Goal: Task Accomplishment & Management: Manage account settings

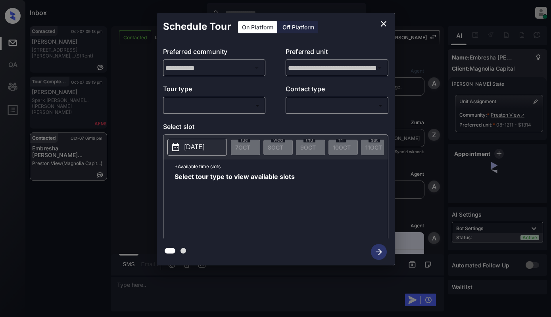
scroll to position [437, 0]
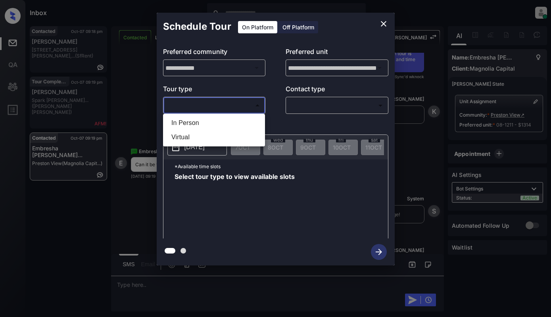
click at [248, 111] on body "Inbox [PERSON_NAME] Online Set yourself offline Set yourself on break Profile S…" at bounding box center [275, 158] width 551 height 317
click at [248, 111] on div at bounding box center [275, 158] width 551 height 317
click at [228, 104] on body "Inbox Dominic Ceralde Online Set yourself offline Set yourself on break Profile…" at bounding box center [275, 158] width 551 height 317
click at [215, 138] on li "Virtual" at bounding box center [214, 137] width 98 height 14
type input "*******"
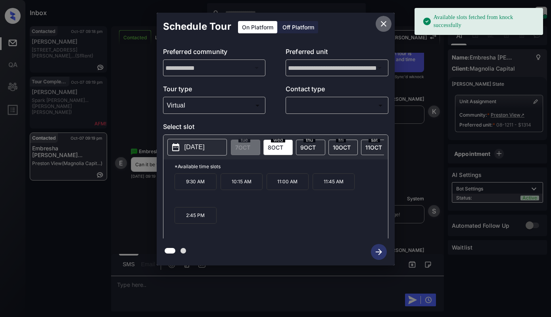
click at [380, 25] on icon "close" at bounding box center [384, 24] width 10 height 10
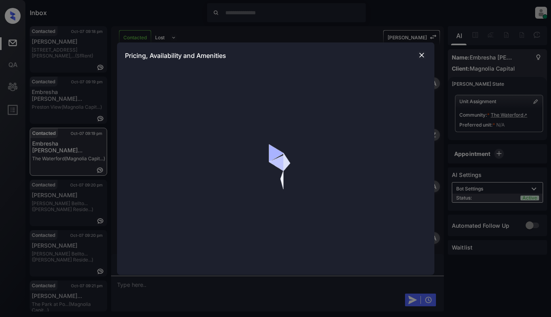
scroll to position [534, 0]
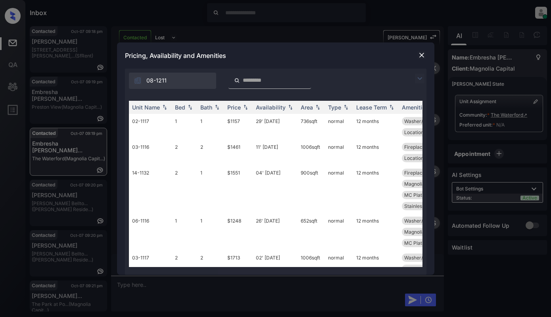
click at [421, 78] on img at bounding box center [420, 79] width 10 height 10
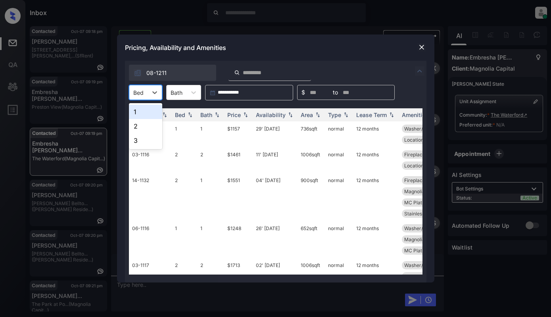
click at [140, 96] on div at bounding box center [138, 92] width 10 height 8
click at [150, 125] on div "2" at bounding box center [145, 126] width 33 height 14
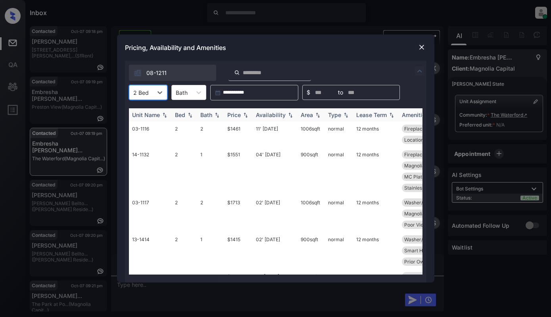
click at [240, 111] on th "Price" at bounding box center [238, 114] width 29 height 13
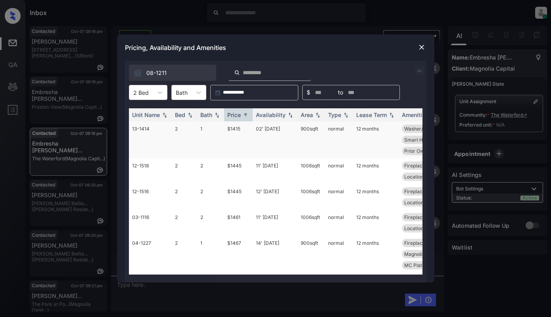
click at [234, 131] on td "$1415" at bounding box center [238, 139] width 29 height 37
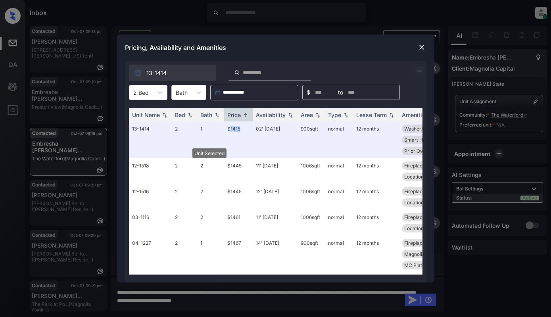
click at [425, 47] on img at bounding box center [422, 47] width 8 height 8
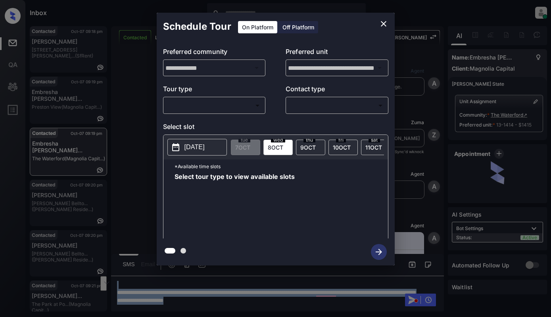
scroll to position [347, 0]
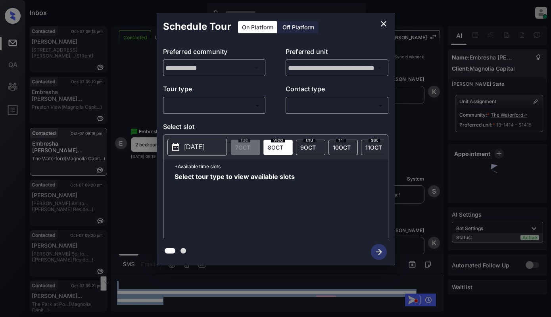
click at [205, 112] on body "Inbox Dominic Ceralde Online Set yourself offline Set yourself on break Profile…" at bounding box center [275, 158] width 551 height 317
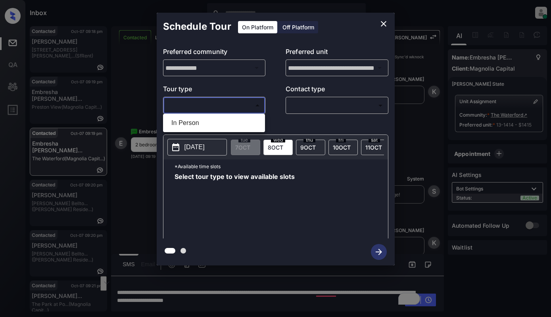
click at [383, 25] on div at bounding box center [275, 158] width 551 height 317
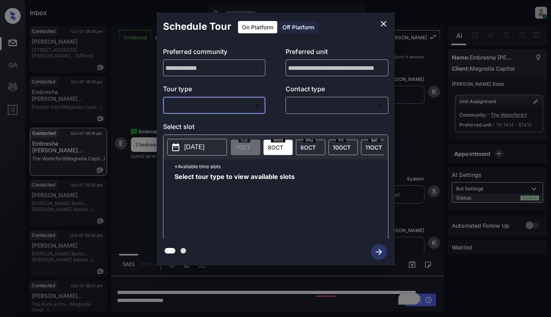
click at [381, 21] on icon "close" at bounding box center [384, 24] width 10 height 10
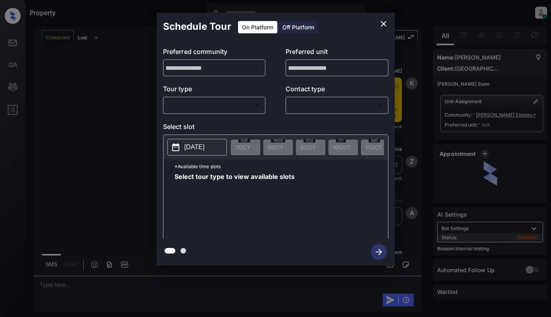
scroll to position [566, 0]
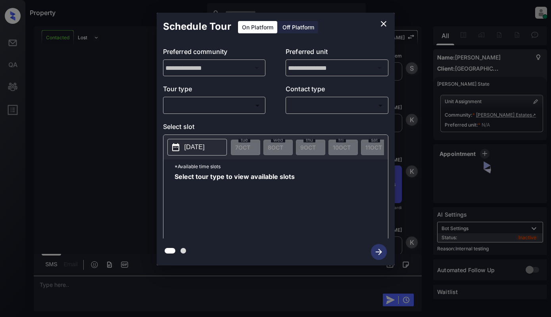
click at [239, 112] on body "Property Dominic Ceralde Online Set yourself offline Set yourself on break Prof…" at bounding box center [275, 158] width 551 height 317
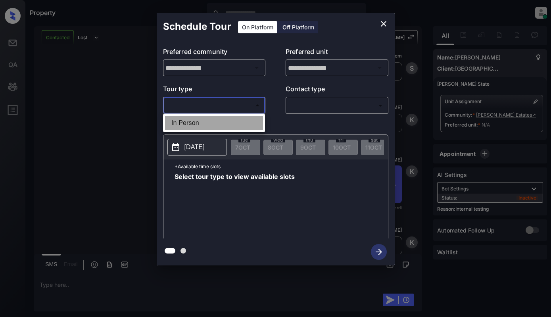
click at [238, 121] on li "In Person" at bounding box center [214, 123] width 98 height 14
type input "********"
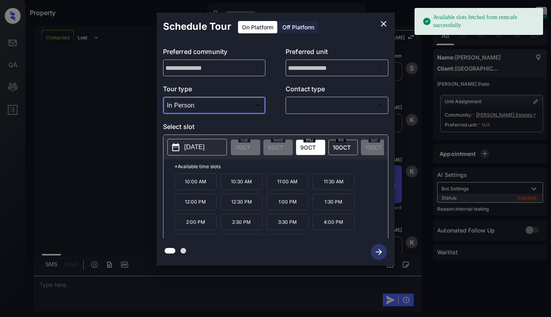
click at [205, 144] on p "2025-10-09" at bounding box center [195, 147] width 20 height 10
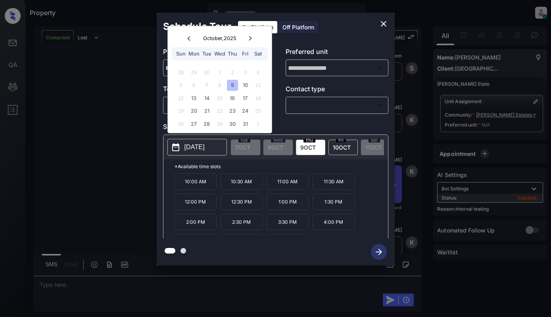
click at [386, 27] on icon "close" at bounding box center [384, 24] width 10 height 10
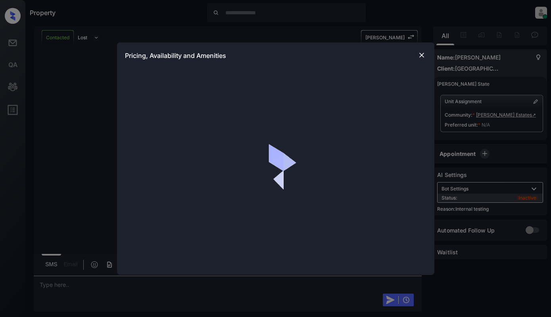
scroll to position [1415, 0]
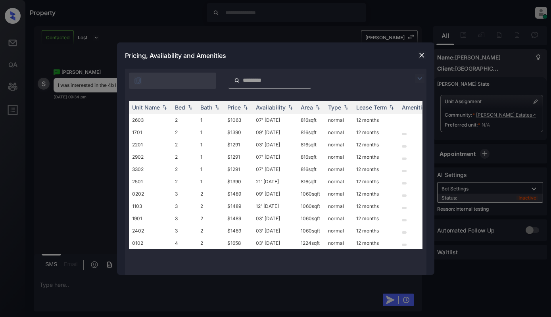
click at [423, 80] on img at bounding box center [420, 79] width 10 height 10
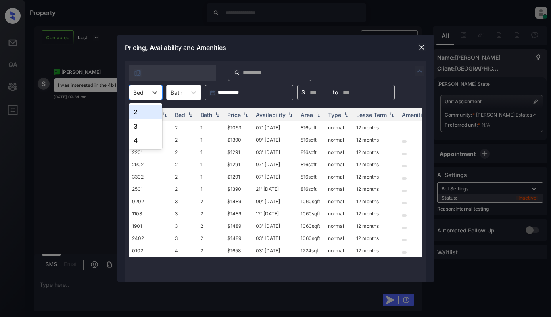
click at [144, 96] on div "Bed" at bounding box center [138, 93] width 18 height 12
click at [145, 140] on div "4" at bounding box center [145, 140] width 33 height 14
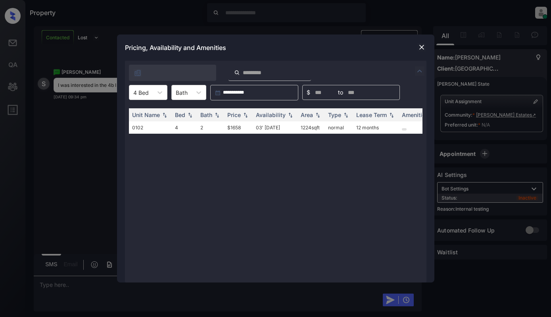
click at [420, 46] on img at bounding box center [422, 47] width 8 height 8
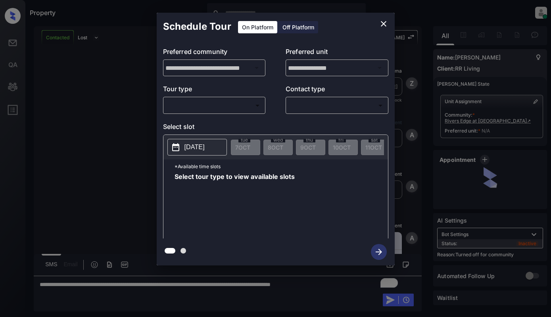
scroll to position [363, 0]
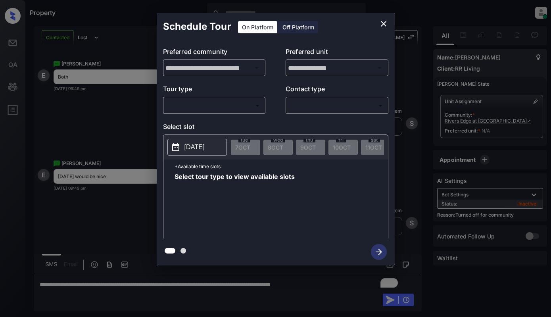
click at [226, 107] on body "Property [PERSON_NAME] Online Set yourself offline Set yourself on break Profil…" at bounding box center [275, 158] width 551 height 317
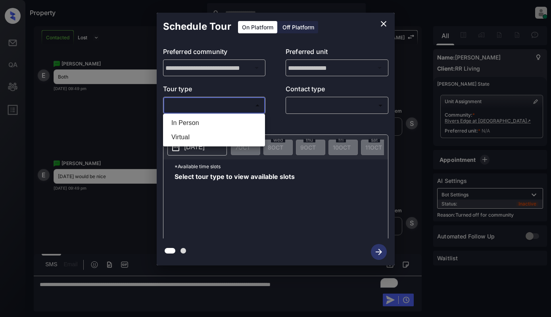
click at [221, 121] on li "In Person" at bounding box center [214, 123] width 98 height 14
type input "********"
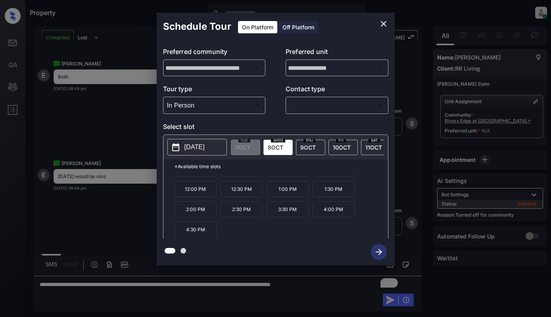
scroll to position [13, 0]
click at [388, 25] on icon "close" at bounding box center [384, 24] width 10 height 10
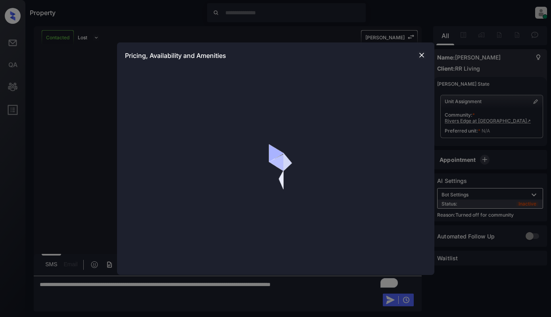
scroll to position [363, 0]
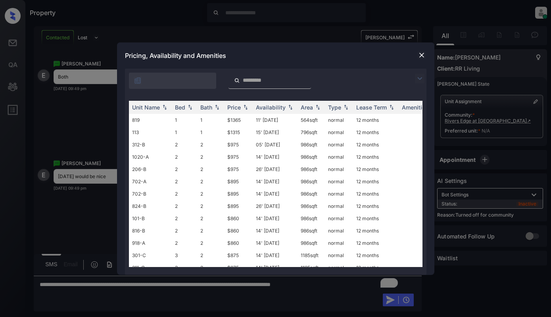
click at [420, 54] on img at bounding box center [422, 55] width 8 height 8
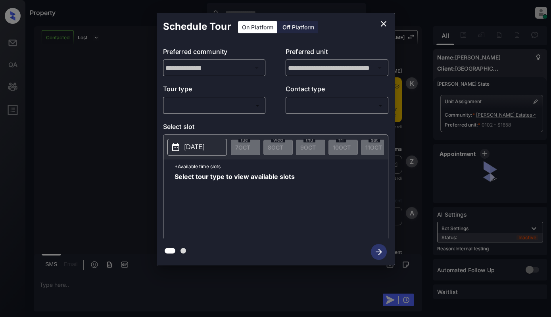
scroll to position [600, 0]
click at [215, 107] on body "Property [PERSON_NAME] Online Set yourself offline Set yourself on break Profil…" at bounding box center [275, 158] width 551 height 317
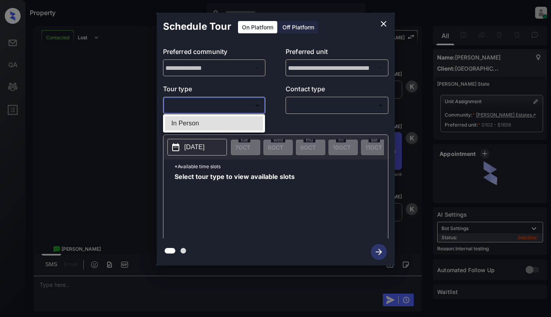
click at [216, 122] on li "In Person" at bounding box center [214, 123] width 98 height 14
type input "********"
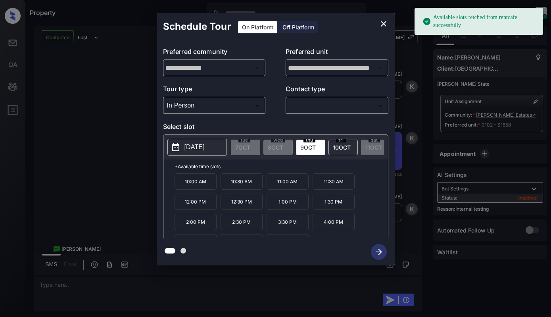
click at [199, 151] on p "2025-10-09" at bounding box center [195, 147] width 20 height 10
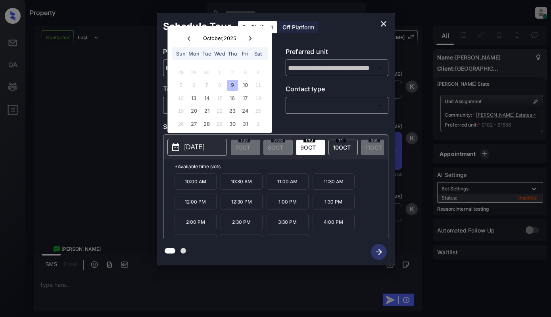
click at [383, 22] on icon "close" at bounding box center [384, 24] width 10 height 10
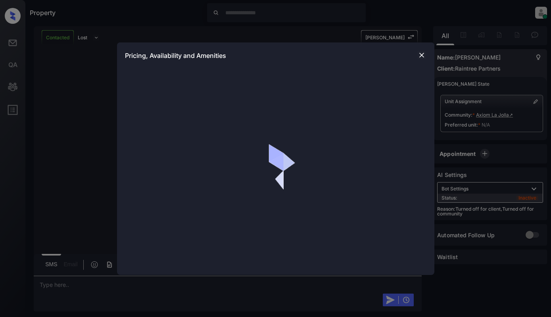
scroll to position [425, 0]
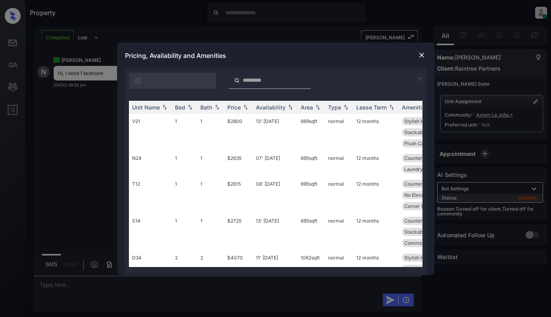
click at [419, 77] on img at bounding box center [420, 79] width 10 height 10
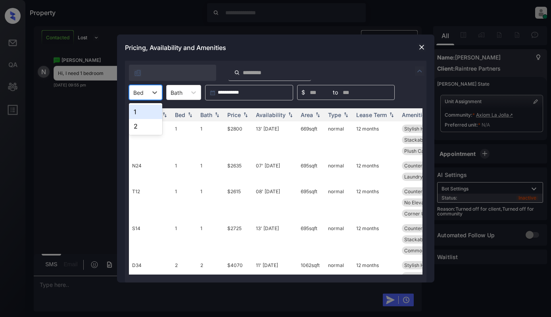
click at [146, 89] on div "Bed" at bounding box center [138, 93] width 18 height 12
click at [140, 112] on div "1" at bounding box center [145, 112] width 33 height 14
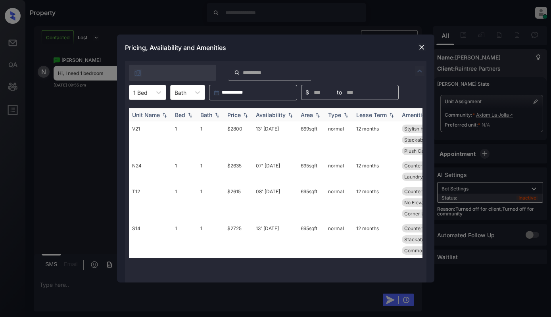
click at [236, 116] on div "Price" at bounding box center [233, 115] width 13 height 7
click at [421, 44] on img at bounding box center [422, 47] width 8 height 8
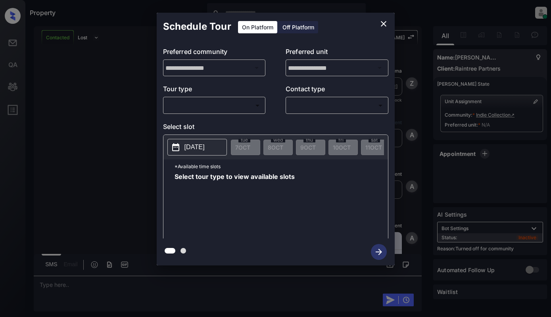
scroll to position [629, 0]
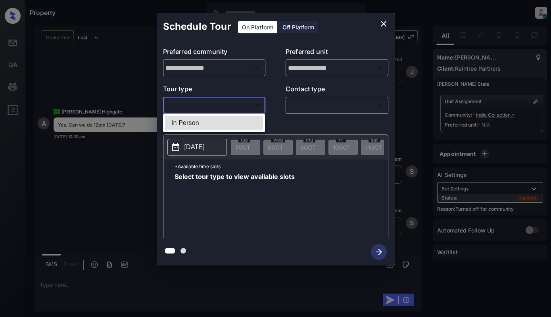
click at [221, 106] on body "Property Dominic Ceralde Online Set yourself offline Set yourself on break Prof…" at bounding box center [275, 158] width 551 height 317
click at [221, 120] on li "In Person" at bounding box center [214, 123] width 98 height 14
type input "********"
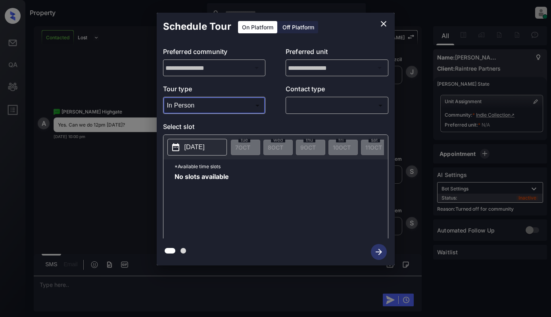
click at [201, 145] on p "2025-10-07" at bounding box center [195, 147] width 20 height 10
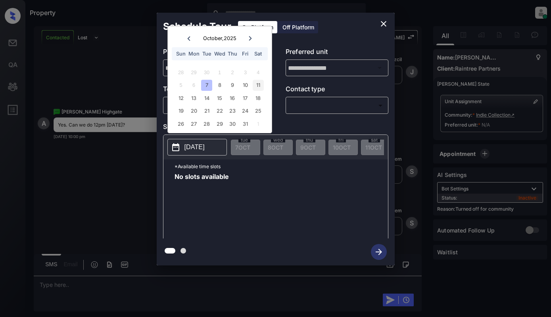
click at [258, 87] on div "11" at bounding box center [258, 85] width 11 height 11
click at [385, 25] on icon "close" at bounding box center [384, 24] width 10 height 10
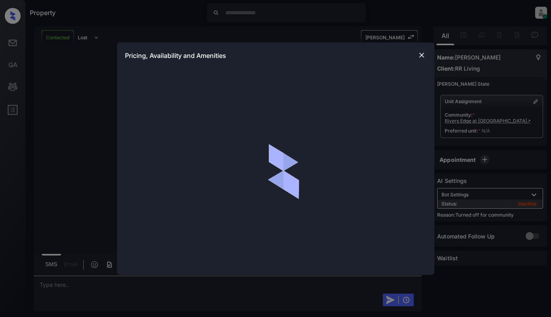
scroll to position [820, 0]
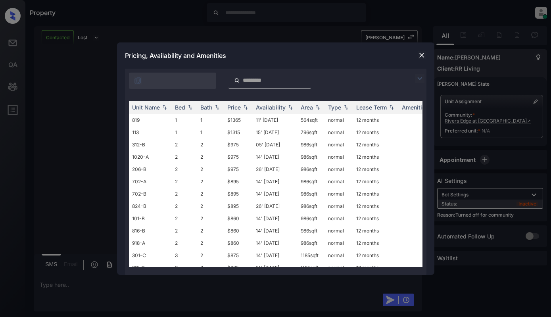
click at [419, 81] on img at bounding box center [420, 79] width 10 height 10
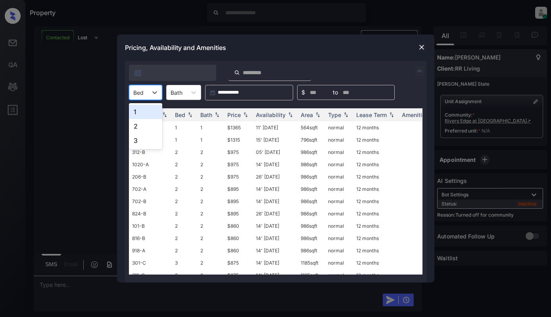
click at [138, 92] on div at bounding box center [138, 92] width 10 height 8
click at [142, 116] on div "1" at bounding box center [145, 112] width 33 height 14
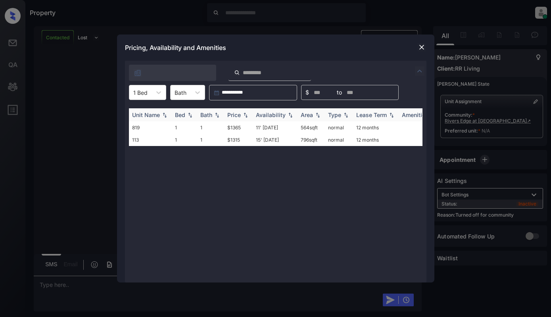
click at [240, 115] on div "Price" at bounding box center [233, 115] width 13 height 7
click at [246, 128] on td "$1315" at bounding box center [238, 127] width 29 height 12
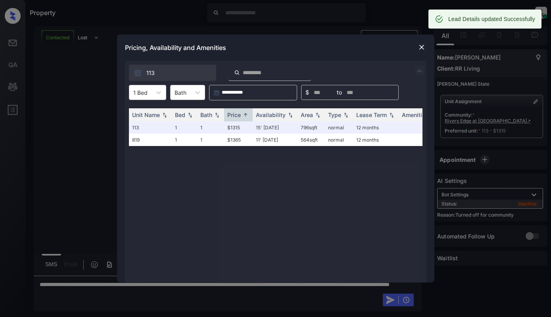
click at [418, 47] on img at bounding box center [422, 47] width 8 height 8
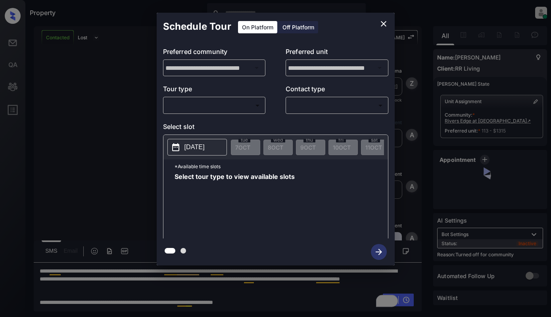
scroll to position [594, 0]
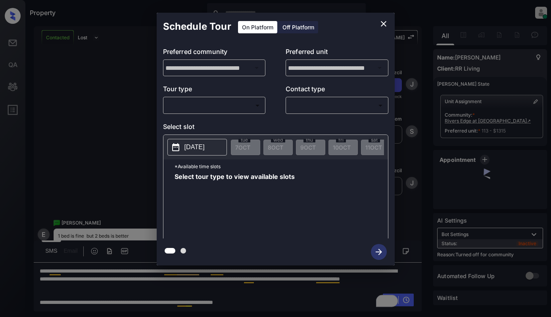
click at [255, 104] on body "Property [PERSON_NAME] Online Set yourself offline Set yourself on break Profil…" at bounding box center [275, 158] width 551 height 317
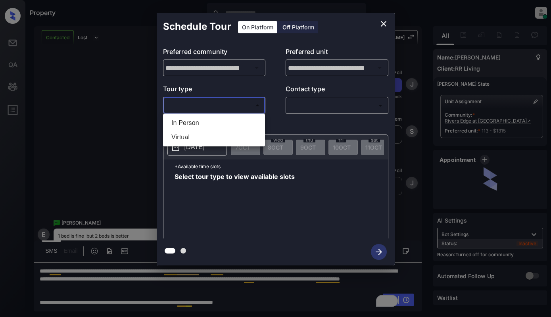
click at [244, 124] on li "In Person" at bounding box center [214, 123] width 98 height 14
type input "********"
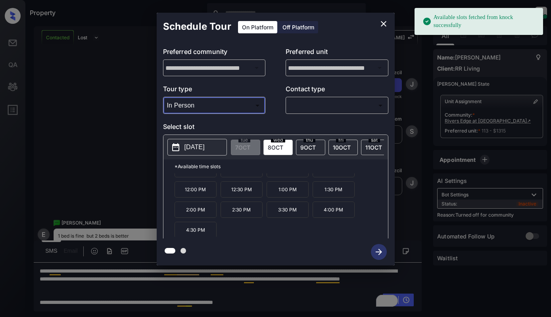
scroll to position [13, 0]
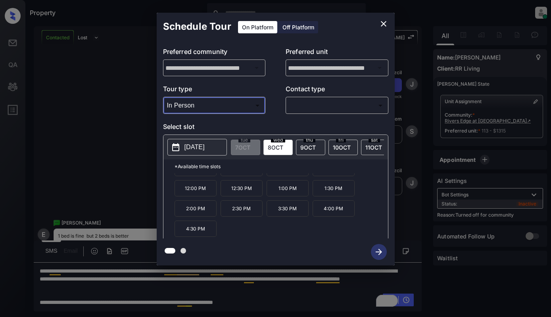
click at [384, 20] on icon "close" at bounding box center [384, 24] width 10 height 10
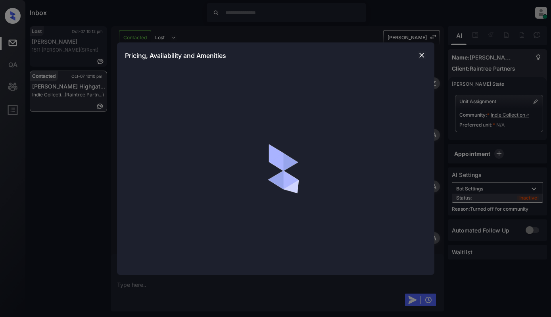
scroll to position [500, 0]
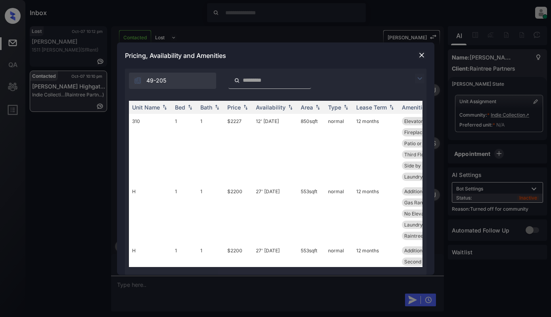
click at [422, 77] on img at bounding box center [420, 79] width 10 height 10
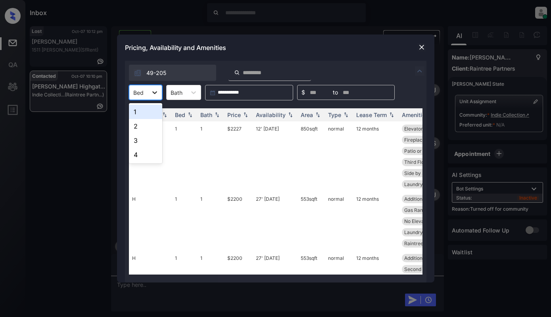
click at [152, 90] on icon at bounding box center [155, 92] width 8 height 8
click at [144, 119] on div "1" at bounding box center [145, 112] width 33 height 14
click at [240, 109] on th "Price" at bounding box center [238, 114] width 29 height 13
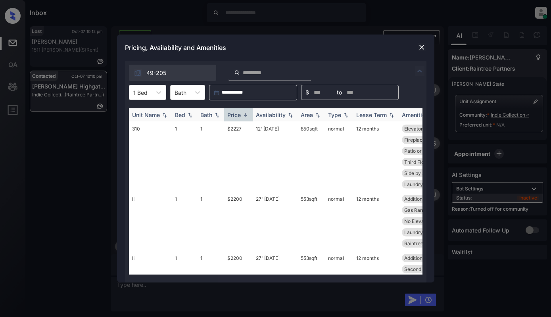
click at [240, 109] on th "Price" at bounding box center [238, 114] width 29 height 13
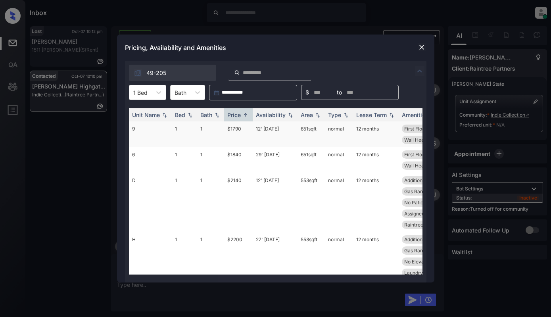
click at [240, 135] on td "$1790" at bounding box center [238, 134] width 29 height 26
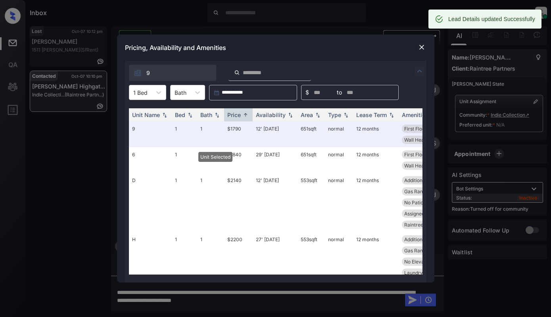
click at [419, 46] on img at bounding box center [422, 47] width 8 height 8
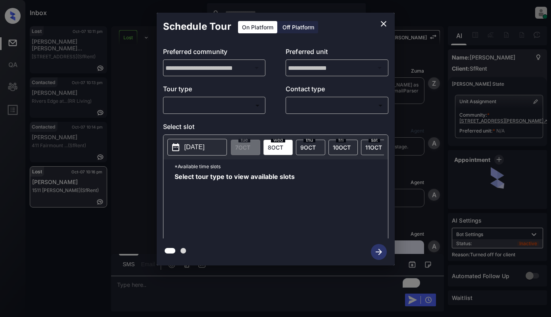
scroll to position [2015, 0]
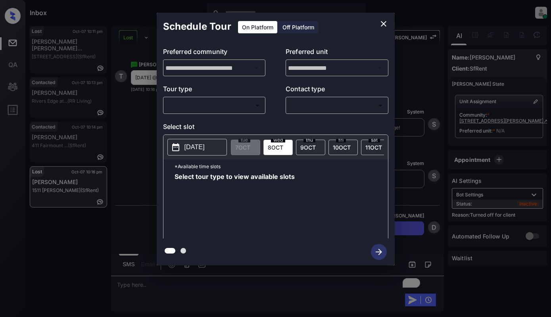
click at [382, 23] on icon "close" at bounding box center [384, 24] width 10 height 10
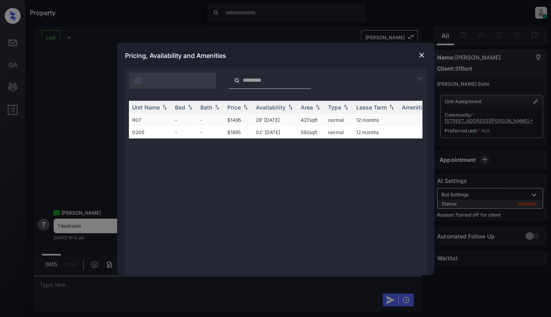
click at [241, 120] on td "$1495" at bounding box center [238, 120] width 29 height 12
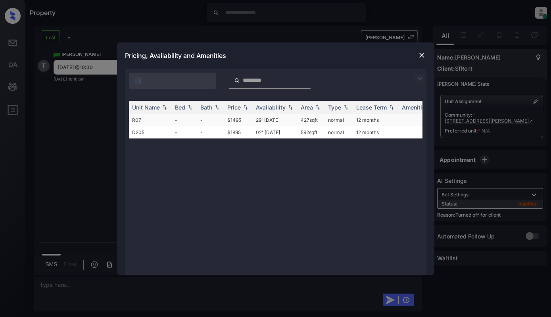
click at [241, 120] on td "$1495" at bounding box center [238, 120] width 29 height 12
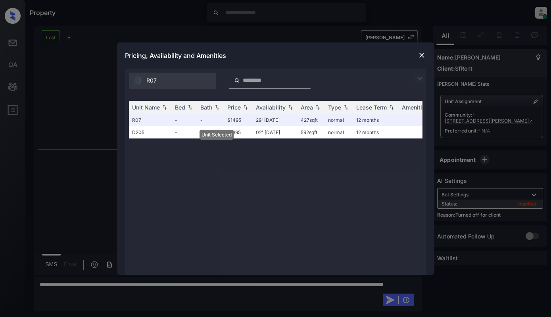
scroll to position [2118, 0]
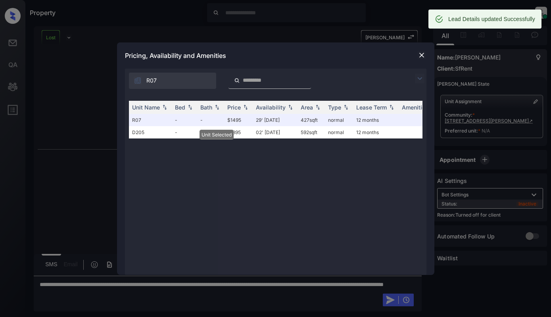
click at [425, 57] on img at bounding box center [422, 55] width 8 height 8
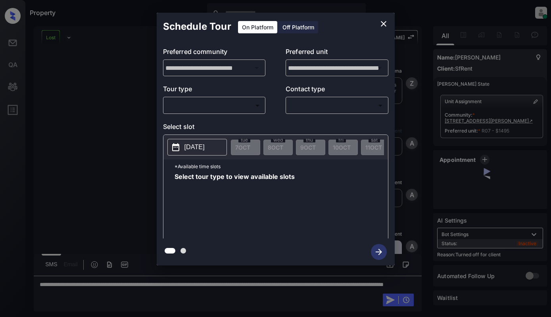
scroll to position [2170, 0]
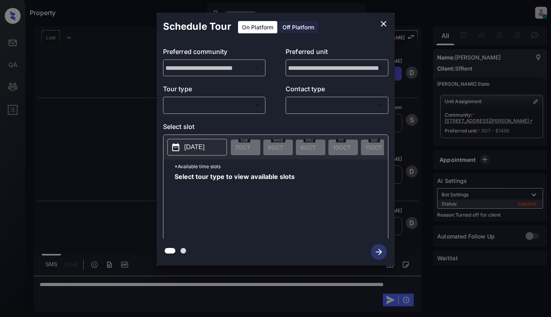
click at [301, 31] on div "Off Platform" at bounding box center [299, 27] width 40 height 12
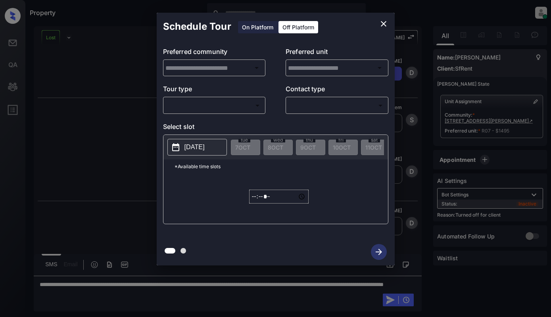
type input "**********"
click at [244, 102] on body "Property Dominic Ceralde Online Set yourself offline Set yourself on break Prof…" at bounding box center [275, 158] width 551 height 317
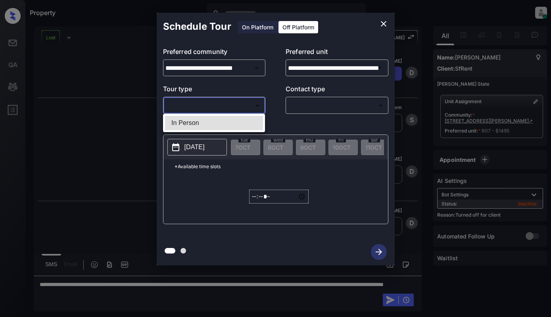
click at [236, 121] on li "In Person" at bounding box center [214, 123] width 98 height 14
type input "********"
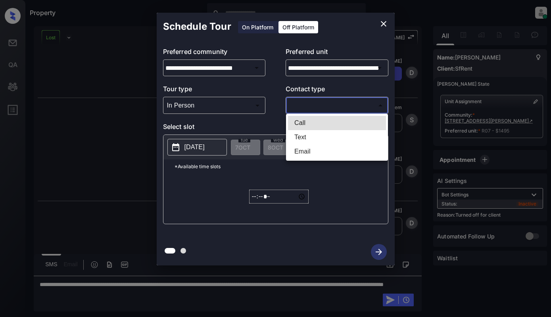
click at [304, 112] on body "Property Dominic Ceralde Online Set yourself offline Set yourself on break Prof…" at bounding box center [275, 158] width 551 height 317
click at [299, 136] on li "Text" at bounding box center [337, 137] width 98 height 14
type input "****"
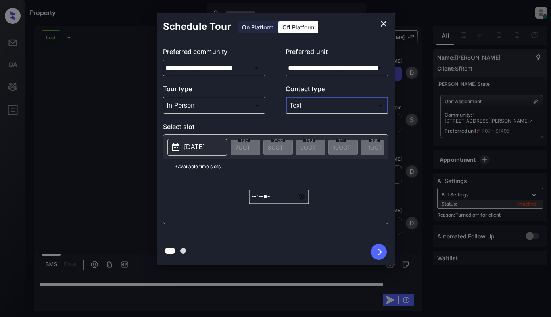
click at [201, 146] on p "[DATE]" at bounding box center [195, 147] width 20 height 10
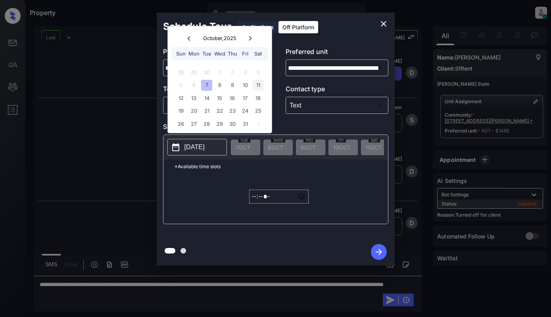
click at [258, 86] on div "11" at bounding box center [258, 85] width 11 height 11
click at [256, 202] on input "*****" at bounding box center [279, 197] width 60 height 14
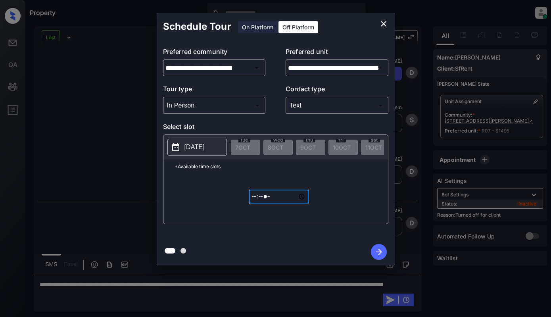
type input "*****"
click at [381, 258] on icon "button" at bounding box center [379, 252] width 16 height 16
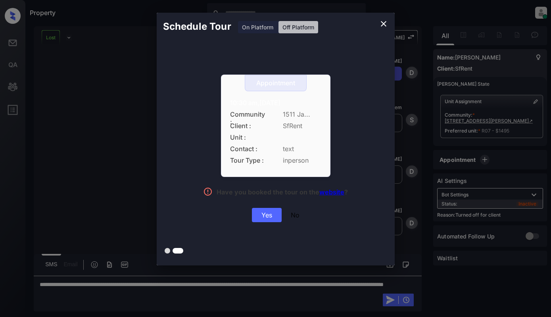
click at [278, 219] on div "Yes" at bounding box center [267, 215] width 30 height 14
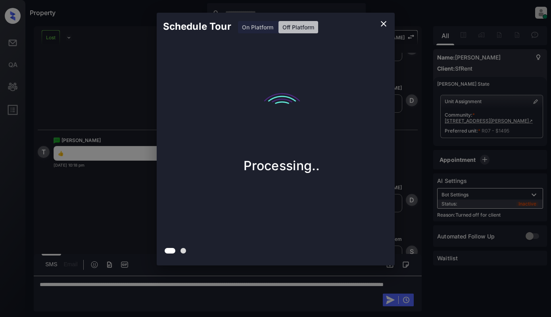
scroll to position [2270, 0]
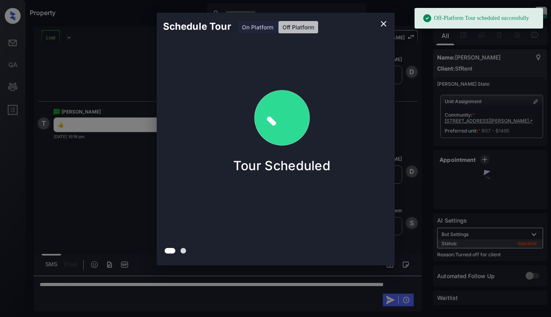
click at [117, 160] on div "Schedule Tour On Platform Off Platform Tour Scheduled" at bounding box center [275, 139] width 551 height 278
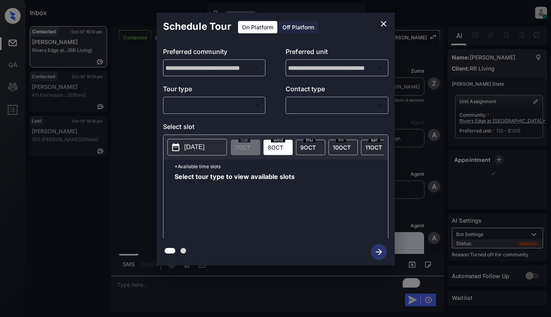
scroll to position [1111, 0]
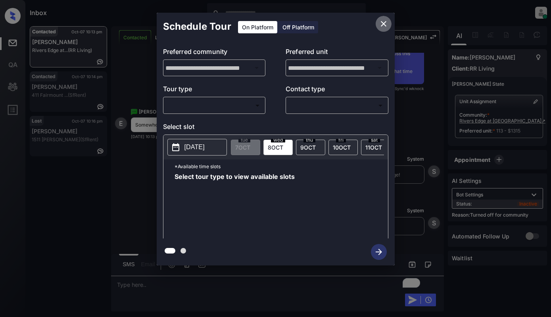
click at [377, 25] on button "close" at bounding box center [384, 24] width 16 height 16
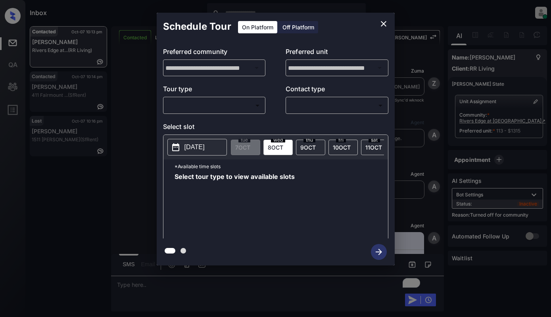
scroll to position [1111, 0]
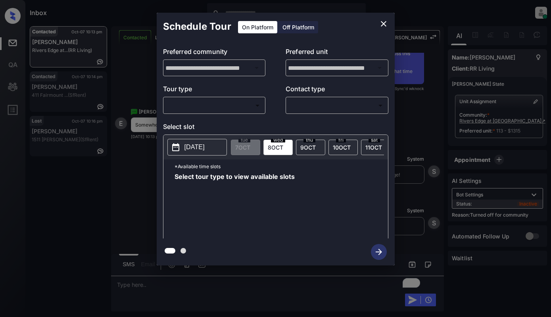
click at [242, 118] on div "**********" at bounding box center [276, 139] width 238 height 198
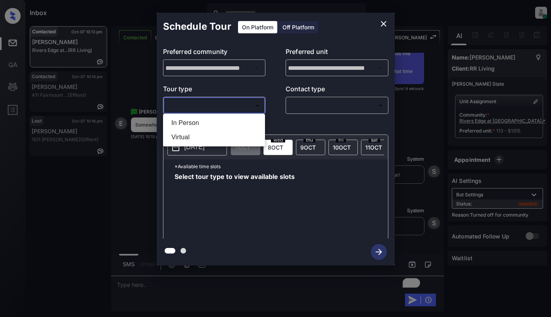
click at [246, 112] on body "Inbox Dominic Ceralde Online Set yourself offline Set yourself on break Profile…" at bounding box center [275, 158] width 551 height 317
click at [242, 124] on li "In Person" at bounding box center [214, 123] width 98 height 14
type input "********"
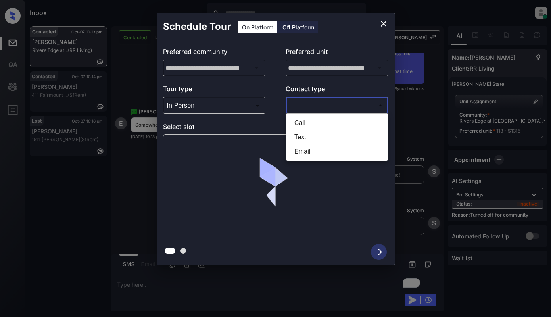
click at [327, 112] on body "Inbox Dominic Ceralde Online Set yourself offline Set yourself on break Profile…" at bounding box center [275, 158] width 551 height 317
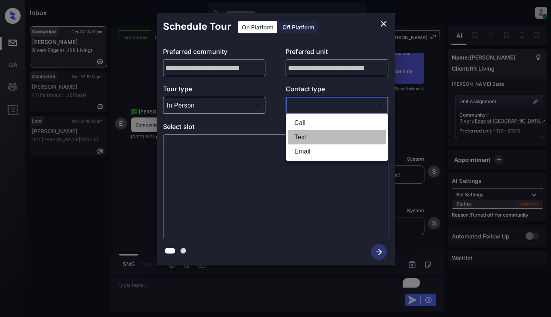
click at [324, 136] on li "Text" at bounding box center [337, 137] width 98 height 14
type input "****"
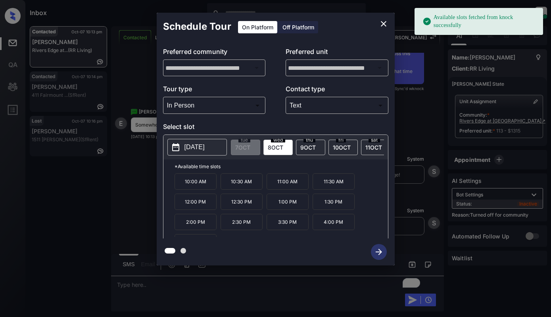
click at [275, 144] on span "8 OCT" at bounding box center [275, 147] width 15 height 7
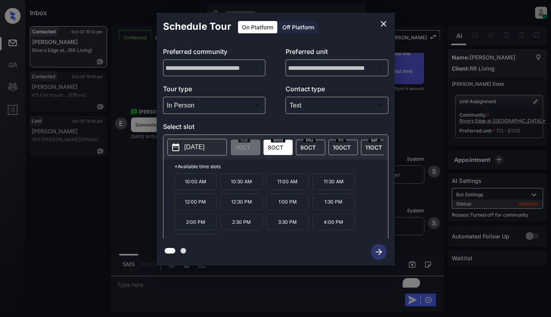
click at [282, 207] on p "1:00 PM" at bounding box center [288, 202] width 42 height 16
click at [374, 250] on icon "button" at bounding box center [379, 252] width 16 height 16
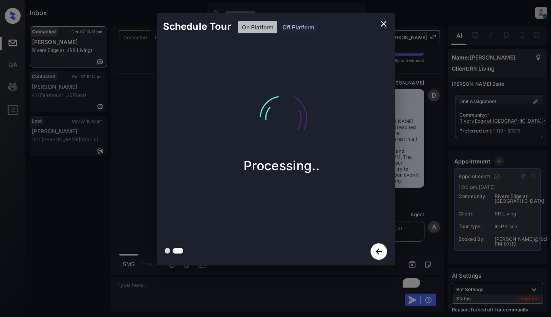
scroll to position [1479, 0]
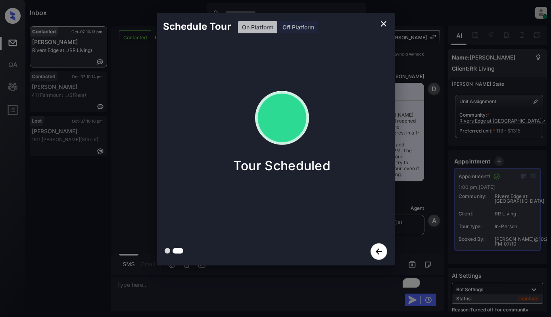
click at [134, 90] on div "Schedule Tour On Platform Off Platform Tour Scheduled" at bounding box center [275, 139] width 551 height 278
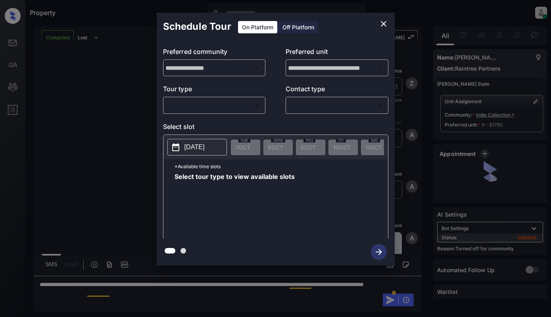
scroll to position [1346, 0]
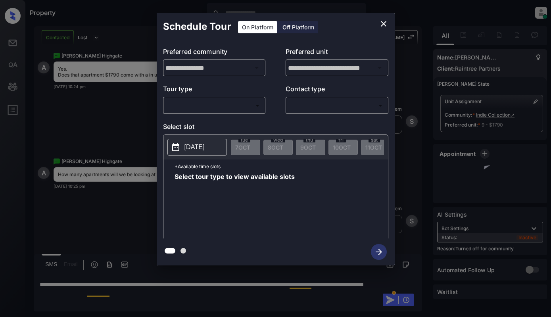
click at [250, 106] on body "Property [PERSON_NAME] Online Set yourself offline Set yourself on break Profil…" at bounding box center [275, 158] width 551 height 317
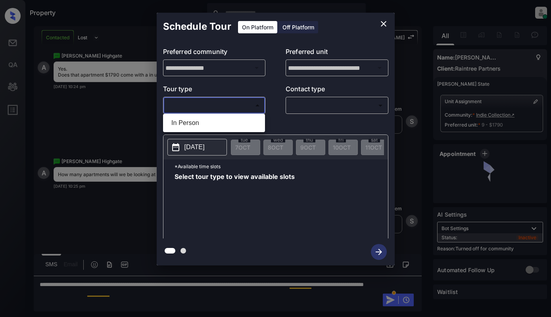
click at [247, 123] on li "In Person" at bounding box center [214, 123] width 98 height 14
type input "********"
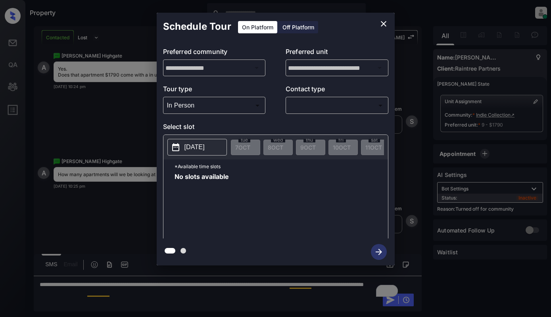
click at [205, 145] on p "[DATE]" at bounding box center [195, 147] width 20 height 10
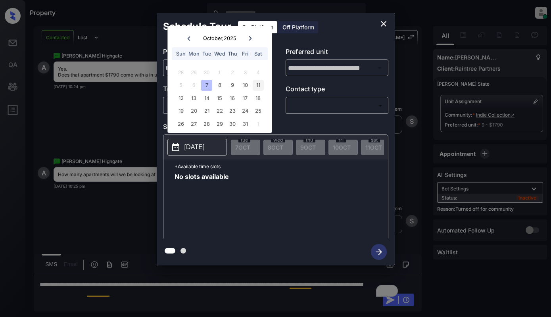
click at [261, 83] on div "11" at bounding box center [258, 85] width 11 height 11
click at [383, 27] on icon "close" at bounding box center [384, 24] width 10 height 10
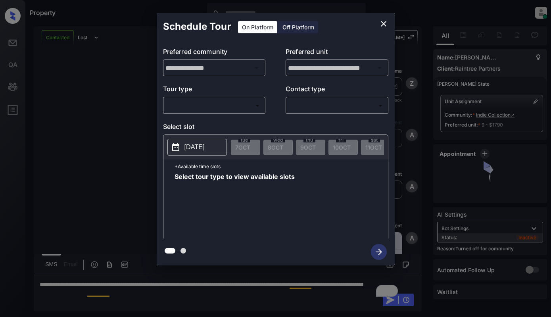
click at [244, 106] on body "Property [PERSON_NAME] Online Set yourself offline Set yourself on break Profil…" at bounding box center [275, 158] width 551 height 317
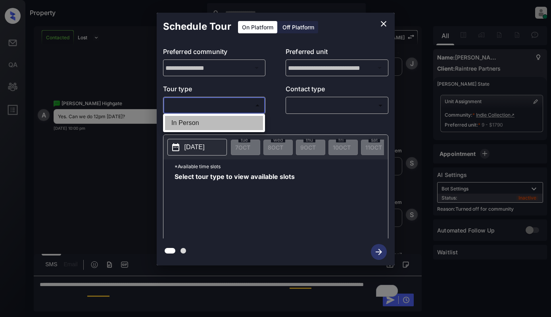
drag, startPoint x: 244, startPoint y: 106, endPoint x: 241, endPoint y: 120, distance: 14.0
click at [241, 120] on li "In Person" at bounding box center [214, 123] width 98 height 14
type input "********"
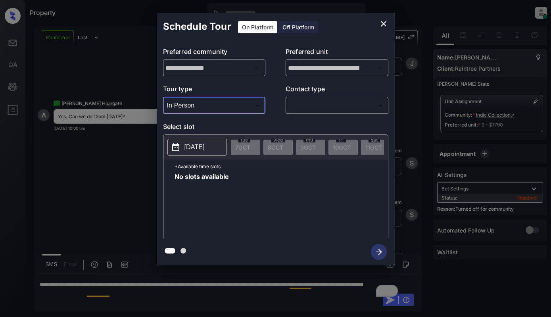
click at [196, 145] on p "[DATE]" at bounding box center [195, 147] width 20 height 10
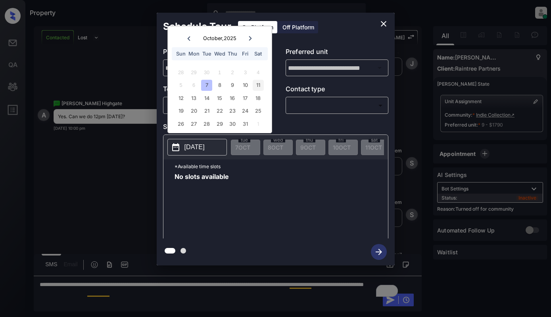
click at [259, 84] on div "11" at bounding box center [258, 85] width 11 height 11
click at [258, 98] on div "18" at bounding box center [258, 98] width 11 height 11
click at [245, 97] on div "17" at bounding box center [245, 98] width 11 height 11
click at [231, 97] on div "16" at bounding box center [232, 98] width 11 height 11
click at [202, 98] on div "14" at bounding box center [206, 98] width 11 height 11
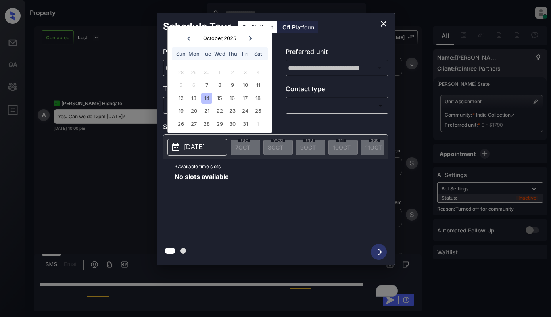
click at [382, 24] on icon "close" at bounding box center [384, 24] width 10 height 10
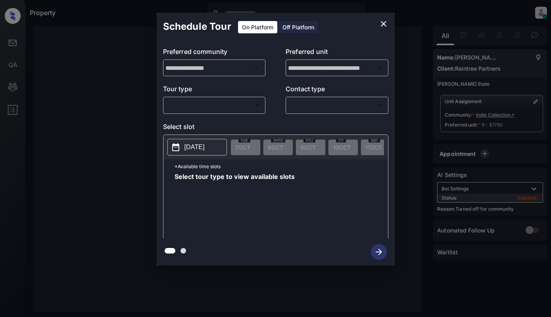
click at [292, 24] on div "Off Platform" at bounding box center [299, 27] width 40 height 12
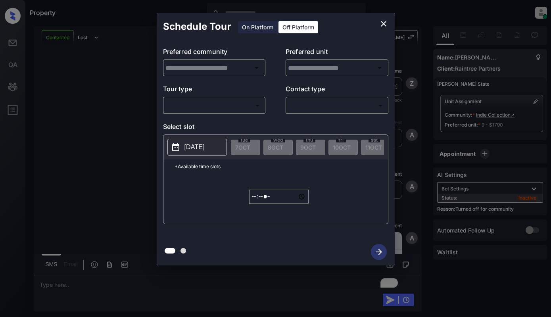
type input "**********"
click at [243, 98] on div "​ ​" at bounding box center [214, 105] width 103 height 17
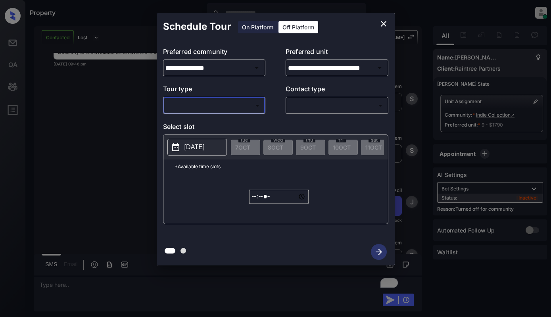
click at [244, 102] on body "Property Dominic Ceralde Online Set yourself offline Set yourself on break Prof…" at bounding box center [275, 158] width 551 height 317
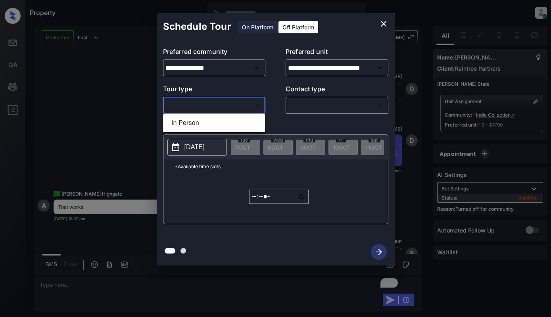
click at [238, 123] on li "In Person" at bounding box center [214, 123] width 98 height 14
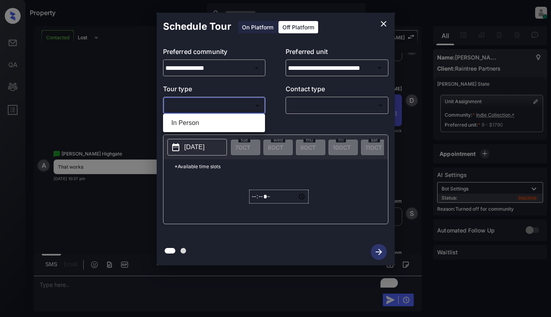
type input "********"
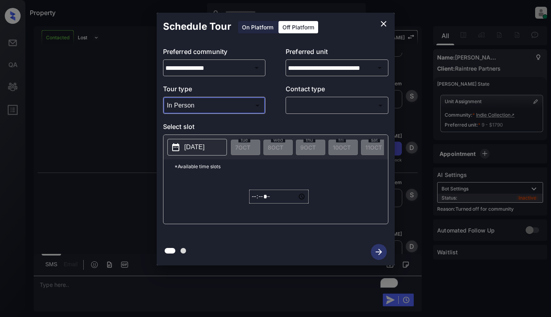
click at [313, 102] on body "Property Dominic Ceralde Online Set yourself offline Set yourself on break Prof…" at bounding box center [275, 158] width 551 height 317
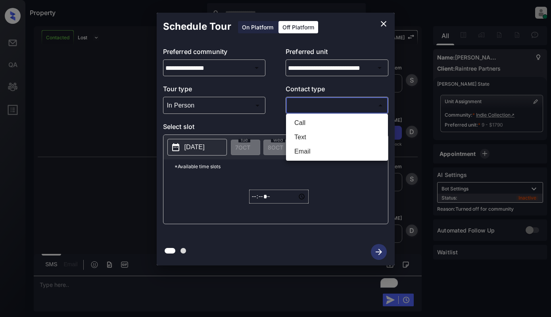
scroll to position [1871, 0]
click at [306, 135] on li "Text" at bounding box center [337, 137] width 98 height 14
type input "****"
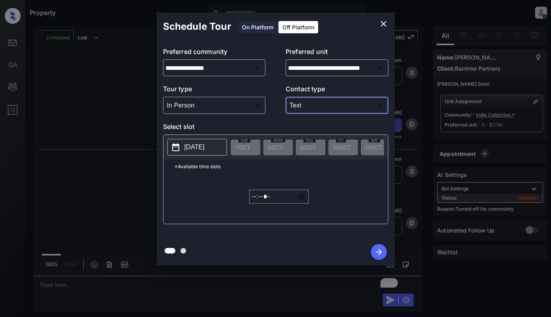
click at [196, 153] on button "2025-10-07" at bounding box center [197, 147] width 60 height 17
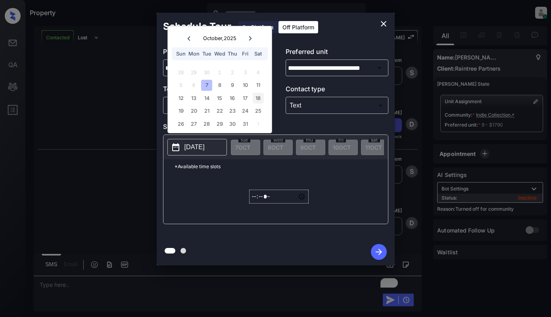
click at [260, 98] on div "18" at bounding box center [258, 98] width 11 height 11
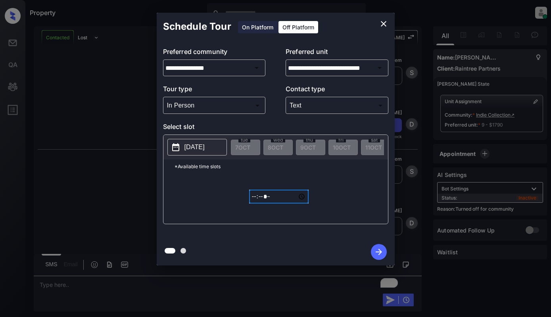
click at [254, 202] on input "*****" at bounding box center [279, 197] width 60 height 14
type input "*****"
click at [382, 253] on icon "button" at bounding box center [379, 252] width 16 height 16
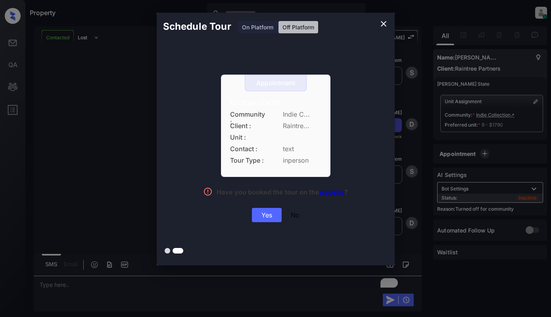
click at [271, 212] on div "Yes" at bounding box center [267, 215] width 30 height 14
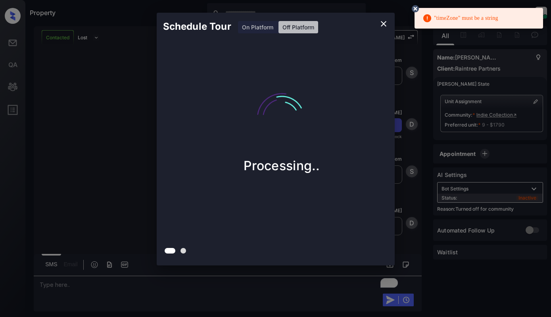
drag, startPoint x: 29, startPoint y: 6, endPoint x: 545, endPoint y: 308, distance: 597.6
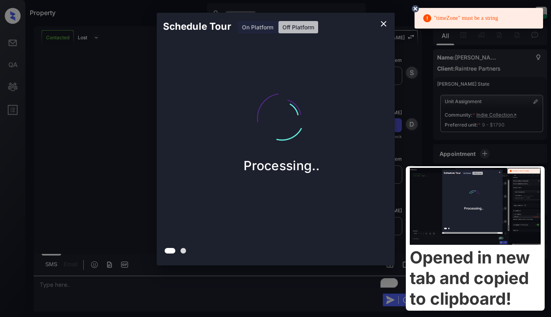
click at [381, 21] on icon "close" at bounding box center [384, 24] width 10 height 10
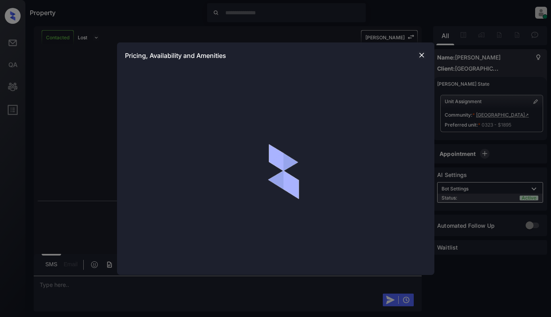
scroll to position [612, 0]
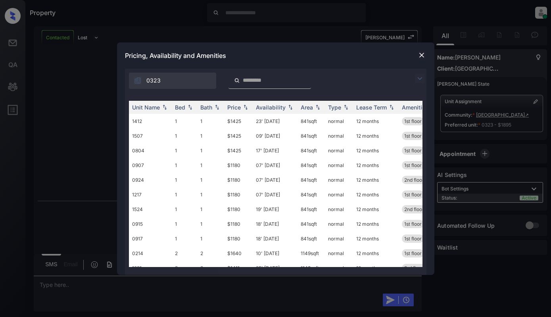
click at [421, 58] on img at bounding box center [422, 55] width 8 height 8
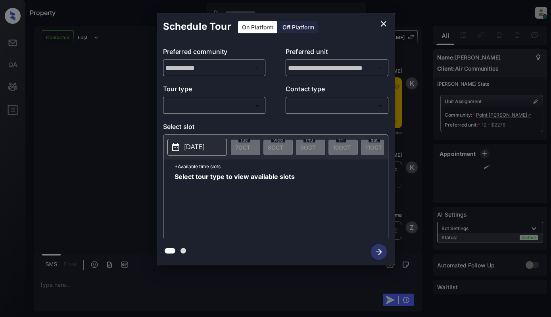
scroll to position [2481, 0]
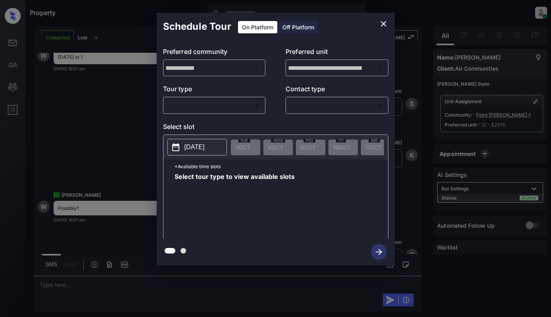
click at [229, 106] on body "Property [PERSON_NAME] Online Set yourself offline Set yourself on break Profil…" at bounding box center [275, 158] width 551 height 317
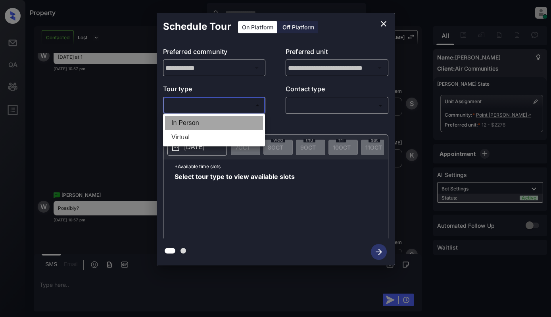
click at [228, 126] on li "In Person" at bounding box center [214, 123] width 98 height 14
type input "********"
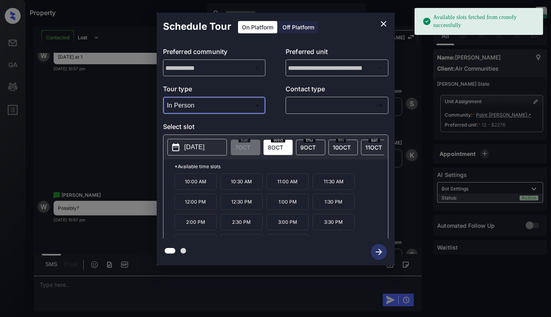
click at [205, 147] on p "2025-10-08" at bounding box center [195, 147] width 20 height 10
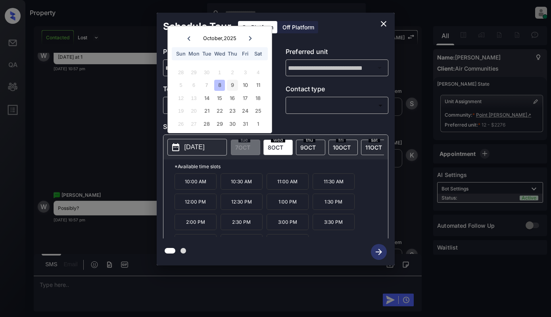
click at [233, 85] on div "9" at bounding box center [232, 85] width 11 height 11
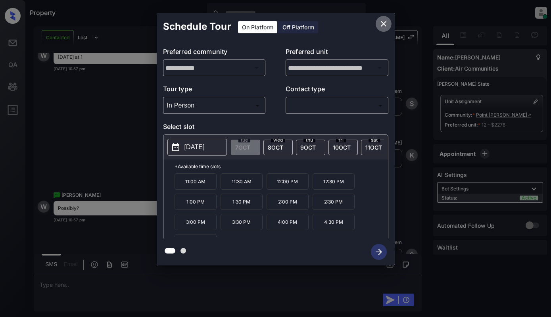
click at [383, 23] on icon "close" at bounding box center [384, 24] width 6 height 6
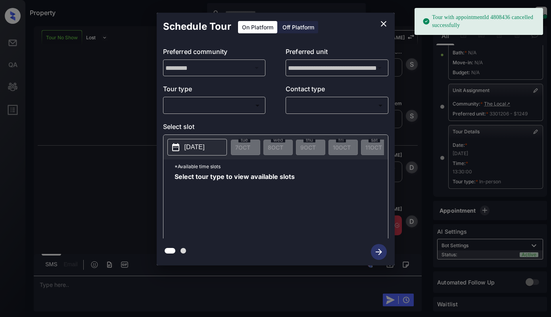
scroll to position [78, 0]
click at [221, 107] on body "Tour with appointmentId 4808436 cancelled successfully Property Dominic Ceralde…" at bounding box center [275, 158] width 551 height 317
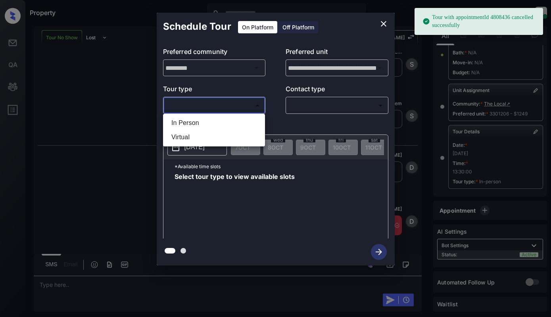
click at [218, 124] on li "In Person" at bounding box center [214, 123] width 98 height 14
type input "********"
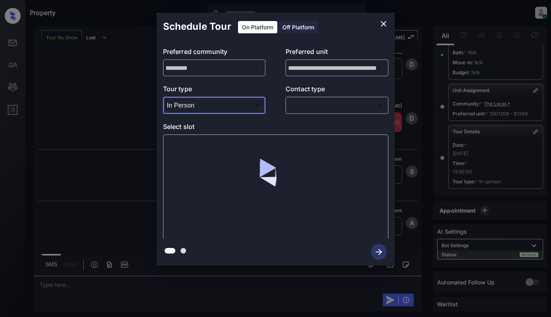
scroll to position [8208, 0]
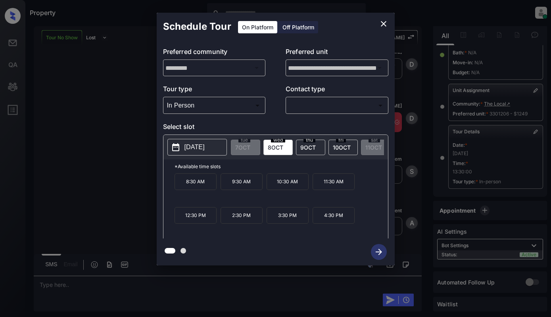
click at [304, 146] on span "9 OCT" at bounding box center [307, 147] width 15 height 7
click at [379, 25] on icon "close" at bounding box center [384, 24] width 10 height 10
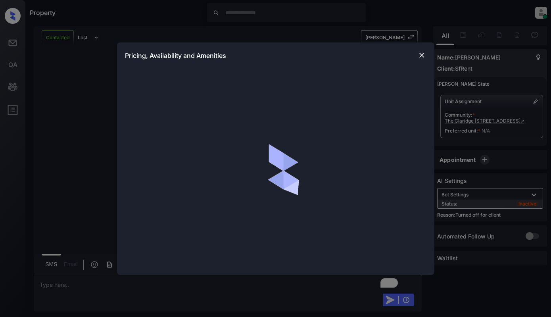
scroll to position [794, 0]
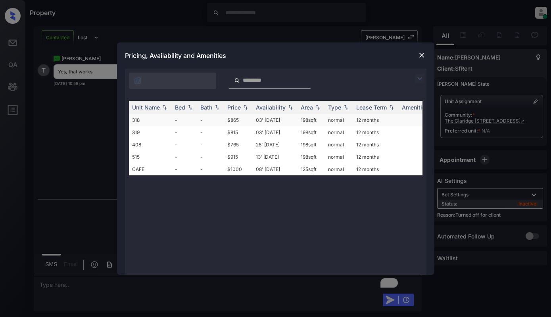
click at [265, 120] on td "03' [DATE]" at bounding box center [275, 120] width 45 height 12
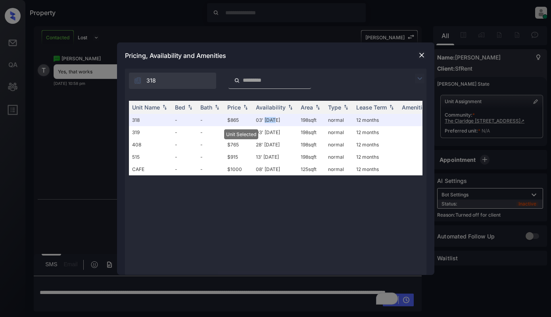
click at [421, 54] on img at bounding box center [422, 55] width 8 height 8
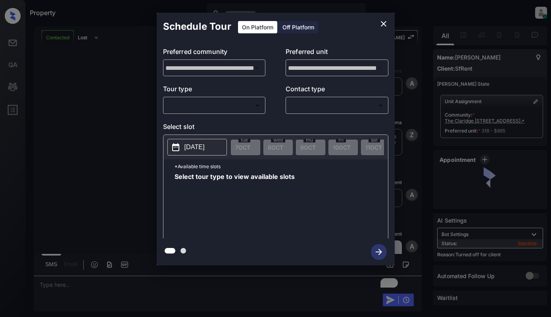
scroll to position [1250, 0]
click at [302, 27] on div "Off Platform" at bounding box center [299, 27] width 40 height 12
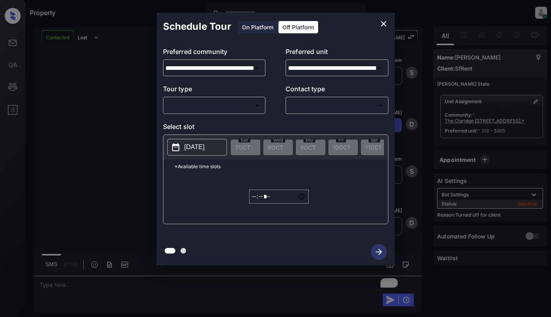
click at [236, 104] on body "Property [PERSON_NAME] Online Set yourself offline Set yourself on break Profil…" at bounding box center [275, 158] width 551 height 317
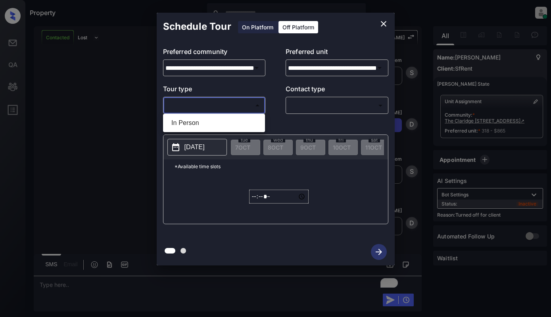
click at [232, 125] on li "In Person" at bounding box center [214, 123] width 98 height 14
type input "********"
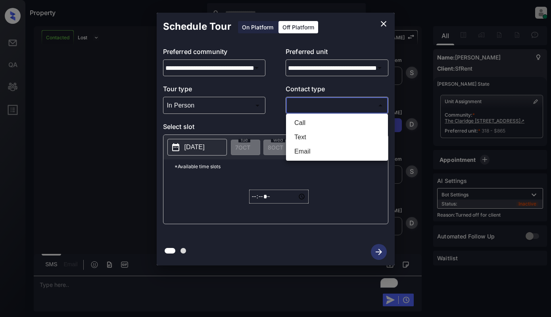
click at [310, 105] on body "Property [PERSON_NAME] Online Set yourself offline Set yourself on break Profil…" at bounding box center [275, 158] width 551 height 317
click at [308, 131] on li "Text" at bounding box center [337, 137] width 98 height 14
type input "****"
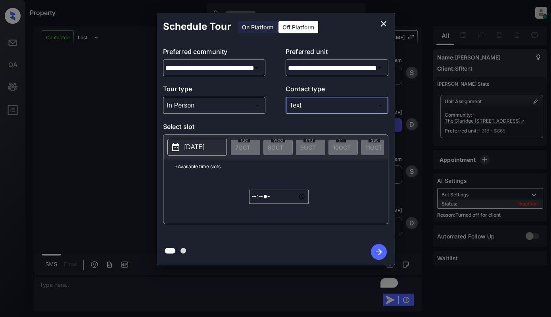
click at [199, 146] on p "[DATE]" at bounding box center [195, 147] width 20 height 10
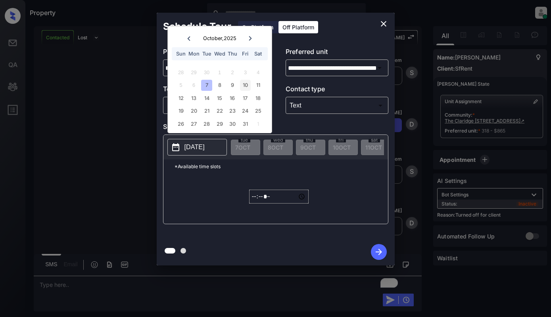
click at [248, 86] on div "10" at bounding box center [245, 85] width 11 height 11
click at [254, 197] on input "*****" at bounding box center [279, 197] width 60 height 14
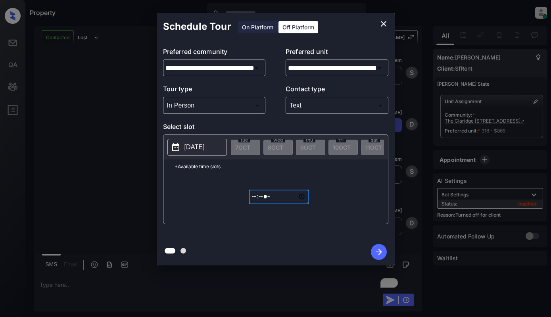
type input "*****"
drag, startPoint x: 375, startPoint y: 246, endPoint x: 379, endPoint y: 245, distance: 4.3
click at [379, 245] on icon "button" at bounding box center [379, 252] width 16 height 16
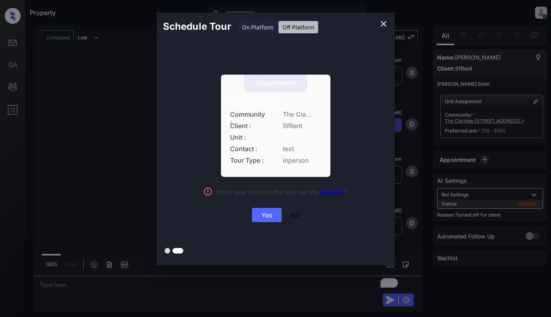
click at [267, 216] on div "Yes" at bounding box center [267, 215] width 30 height 14
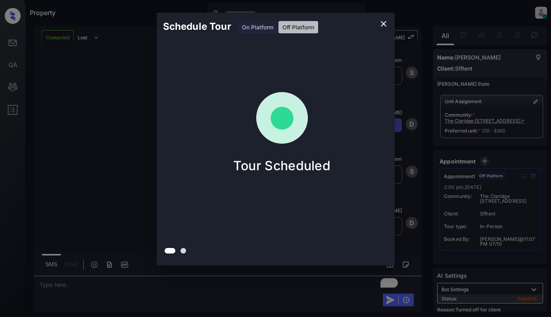
click at [86, 48] on div "Schedule Tour On Platform Off Platform Tour Scheduled" at bounding box center [275, 139] width 551 height 278
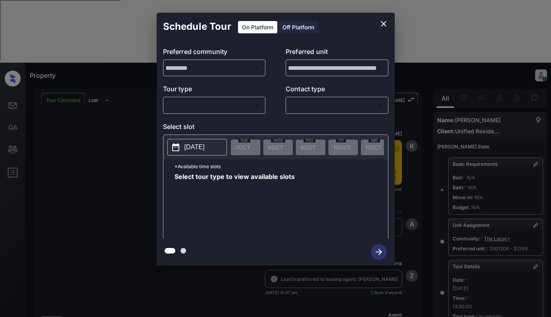
scroll to position [78, 0]
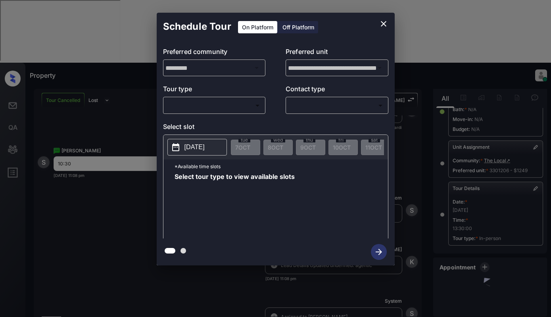
click at [229, 110] on body "Property [PERSON_NAME] Online Set yourself offline Set yourself on break Profil…" at bounding box center [275, 158] width 551 height 317
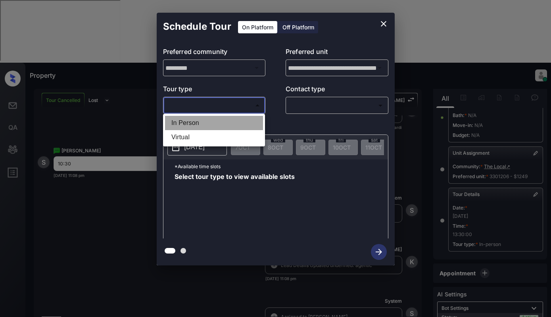
click at [231, 123] on li "In Person" at bounding box center [214, 123] width 98 height 14
type input "********"
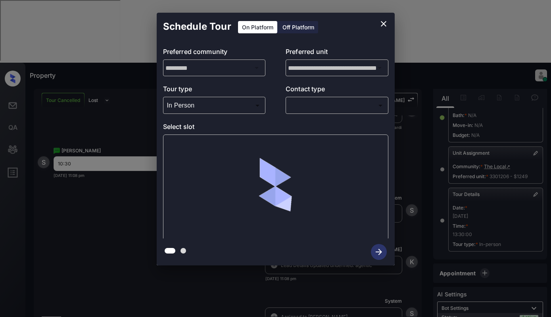
click at [323, 96] on p "Contact type" at bounding box center [337, 90] width 103 height 13
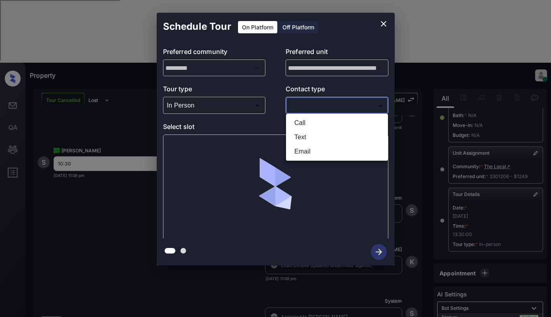
click at [320, 104] on body "Property Dominic Ceralde Online Set yourself offline Set yourself on break Prof…" at bounding box center [275, 158] width 551 height 317
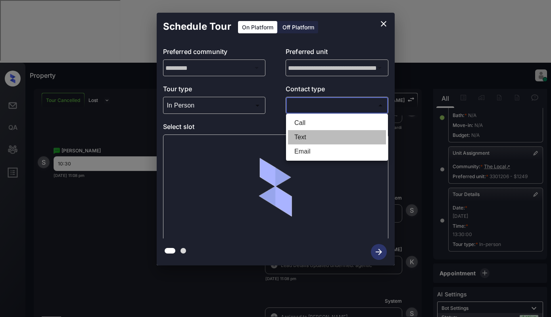
click at [315, 138] on li "Text" at bounding box center [337, 137] width 98 height 14
type input "****"
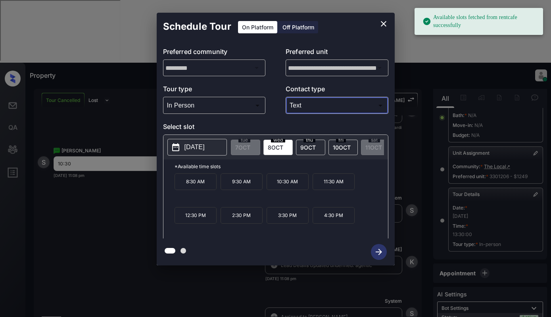
click at [382, 25] on icon "close" at bounding box center [384, 24] width 10 height 10
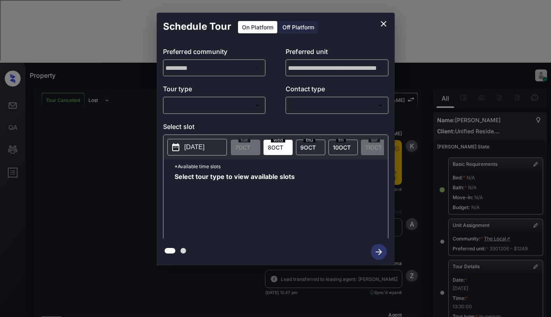
scroll to position [78, 0]
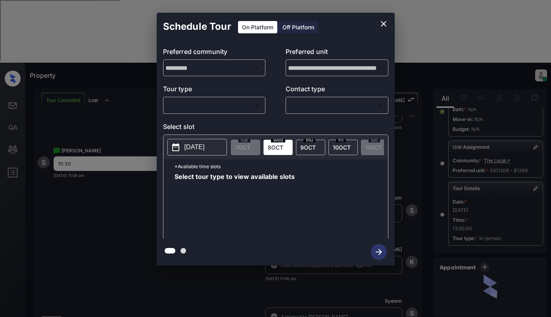
click at [226, 113] on div "​ ​" at bounding box center [214, 105] width 103 height 17
click at [227, 125] on p "Select slot" at bounding box center [275, 128] width 225 height 13
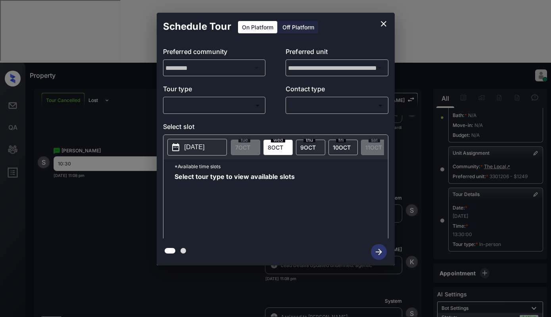
click at [229, 106] on body "Property [PERSON_NAME] Online Set yourself offline Set yourself on break Profil…" at bounding box center [275, 158] width 551 height 317
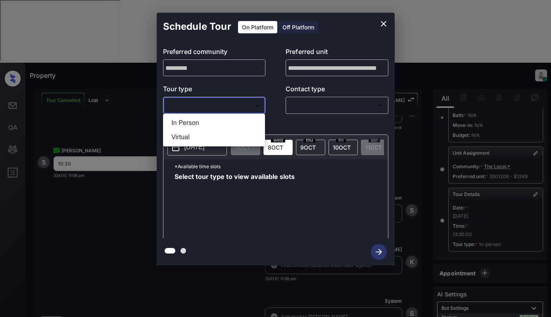
click at [230, 123] on li "In Person" at bounding box center [214, 123] width 98 height 14
type input "********"
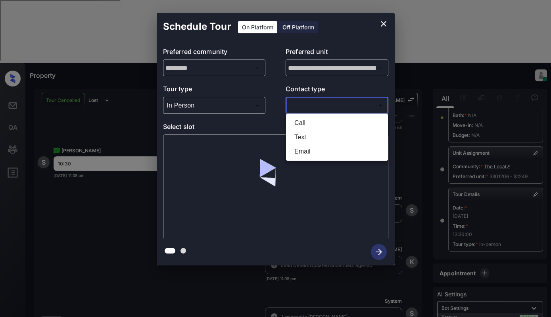
click at [329, 102] on body "Property [PERSON_NAME] Online Set yourself offline Set yourself on break Profil…" at bounding box center [275, 158] width 551 height 317
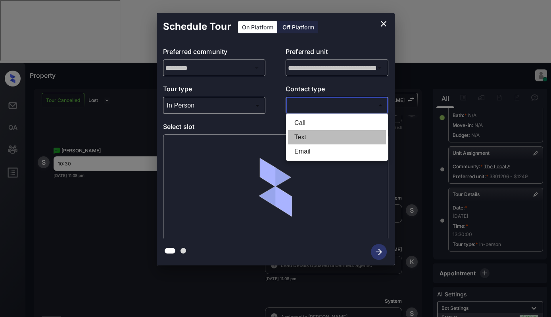
click at [318, 135] on li "Text" at bounding box center [337, 137] width 98 height 14
type input "****"
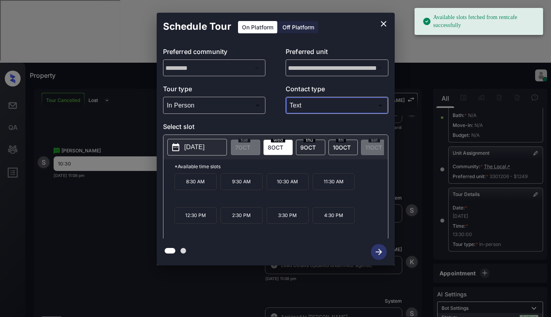
click at [274, 147] on span "[DATE]" at bounding box center [275, 147] width 15 height 7
click at [285, 181] on p "10:30 AM" at bounding box center [288, 181] width 42 height 17
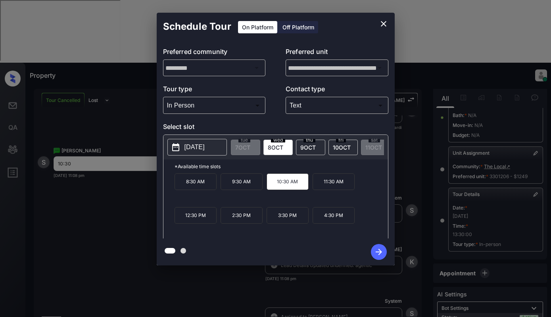
click at [382, 249] on icon "button" at bounding box center [379, 252] width 16 height 16
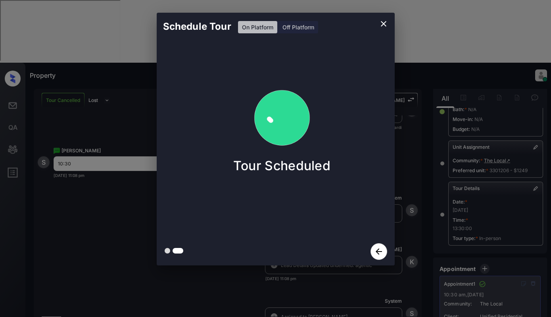
click at [97, 171] on div "Schedule Tour On Platform Off Platform Tour Scheduled" at bounding box center [275, 139] width 551 height 278
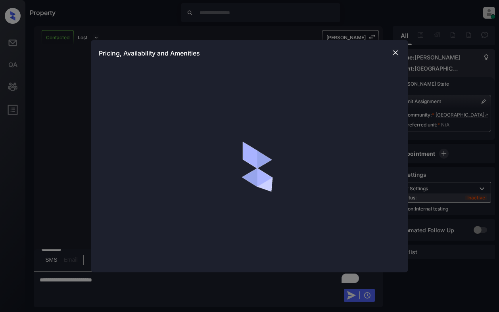
scroll to position [2133, 0]
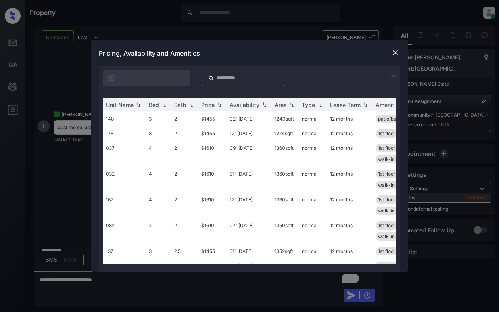
click at [395, 77] on img at bounding box center [394, 76] width 10 height 10
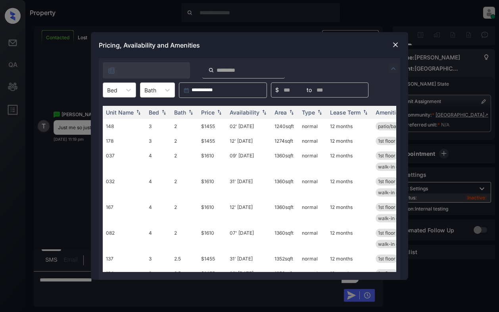
click at [119, 92] on div "Bed" at bounding box center [112, 91] width 18 height 12
click at [397, 44] on img at bounding box center [396, 45] width 8 height 8
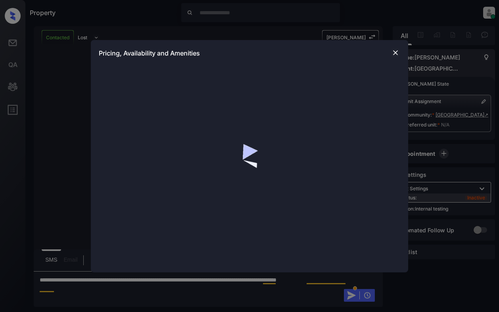
scroll to position [2094, 0]
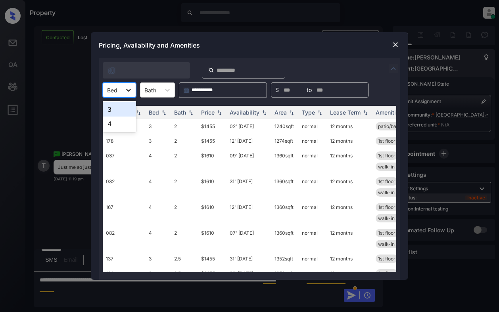
click at [127, 90] on icon at bounding box center [128, 90] width 5 height 3
click at [397, 46] on img at bounding box center [396, 45] width 8 height 8
